Goal: Task Accomplishment & Management: Complete application form

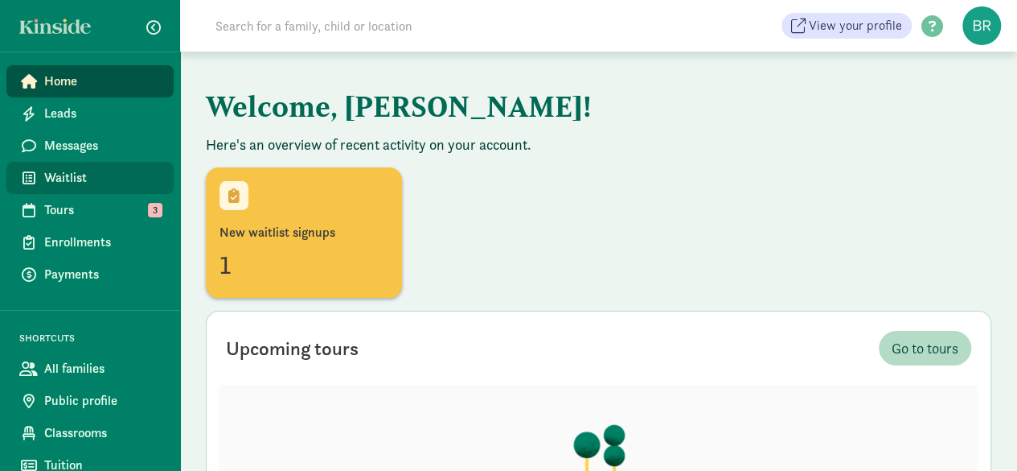
click at [80, 183] on span "Waitlist" at bounding box center [102, 177] width 117 height 19
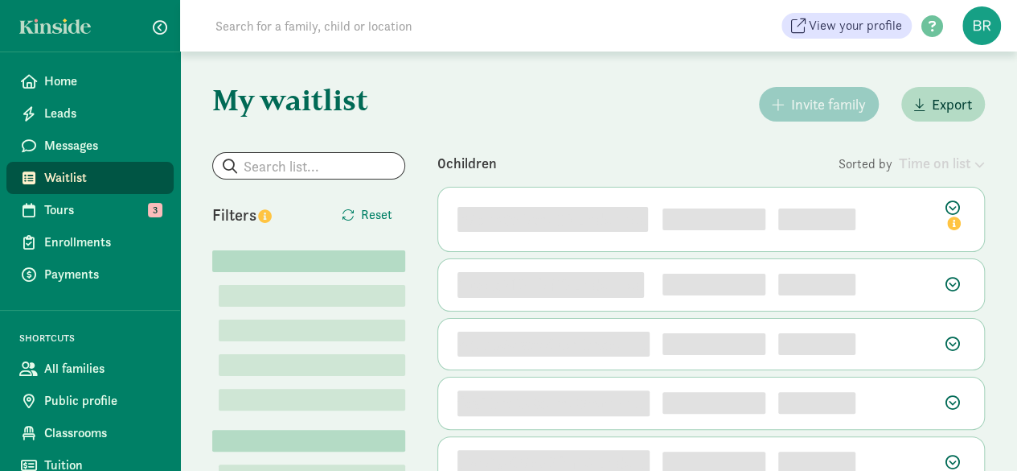
click at [251, 30] on input at bounding box center [431, 26] width 451 height 32
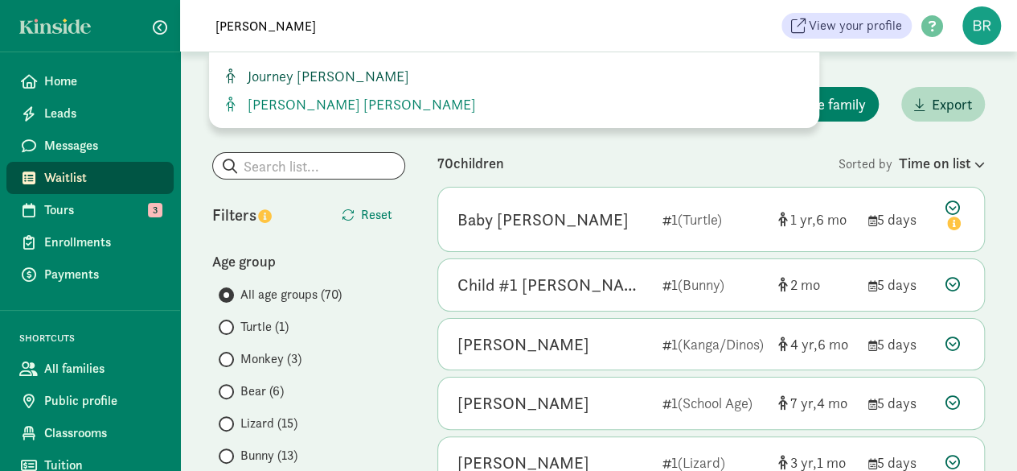
type input "[PERSON_NAME]"
click at [273, 70] on span "Journey [PERSON_NAME]" at bounding box center [325, 76] width 168 height 18
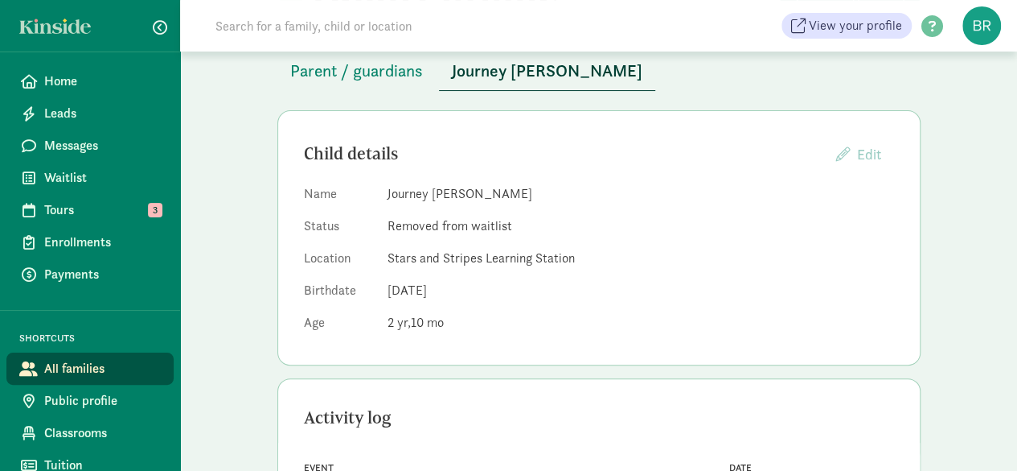
scroll to position [80, 0]
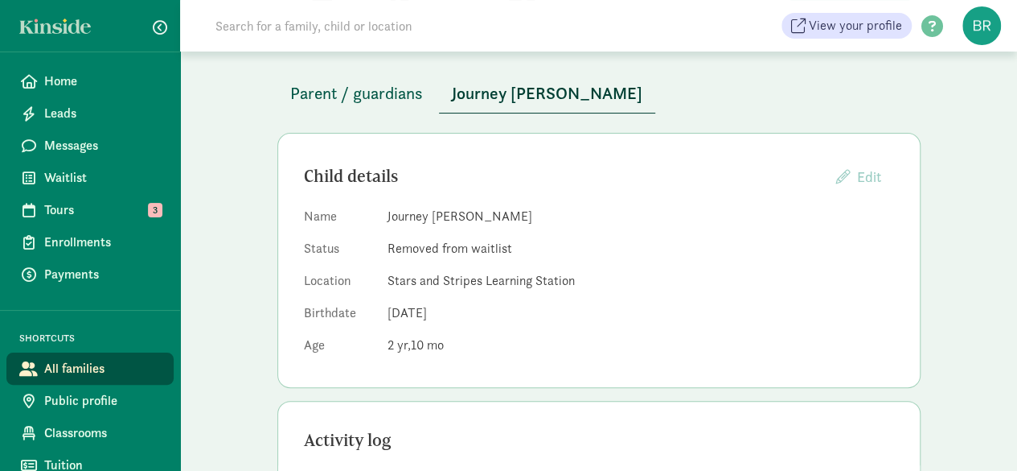
click at [354, 92] on span "Parent / guardians" at bounding box center [356, 93] width 133 height 26
